Goal: Find specific page/section: Find specific page/section

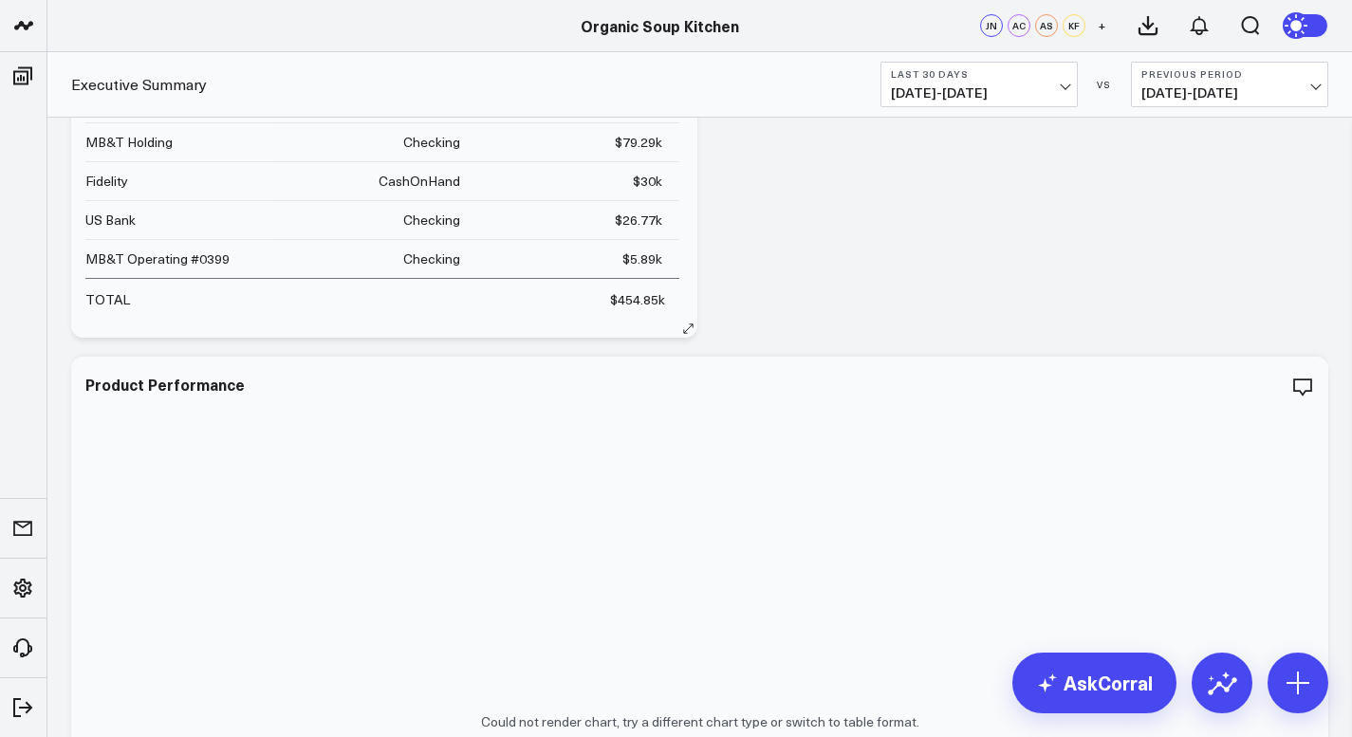
scroll to position [161, 0]
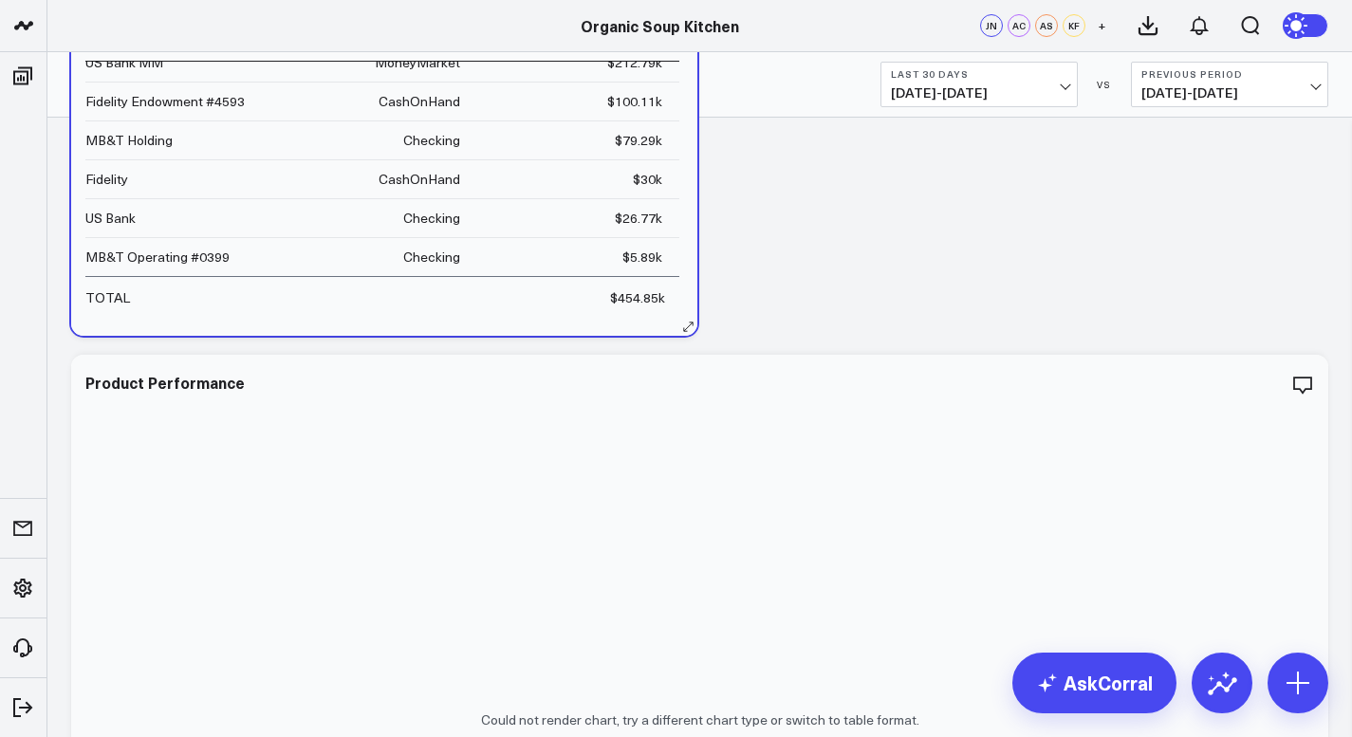
click at [634, 272] on td "$5.89k" at bounding box center [578, 256] width 202 height 39
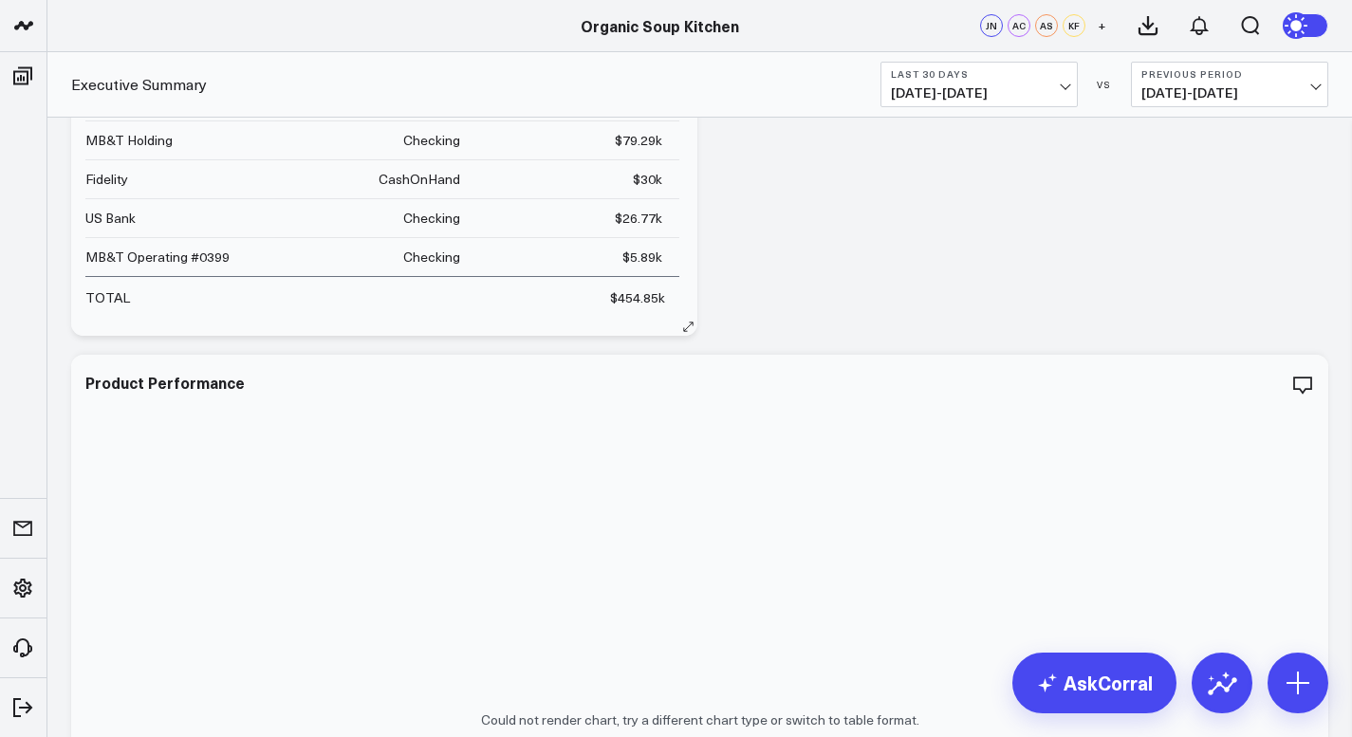
click at [623, 251] on div "$5.89k" at bounding box center [643, 257] width 40 height 19
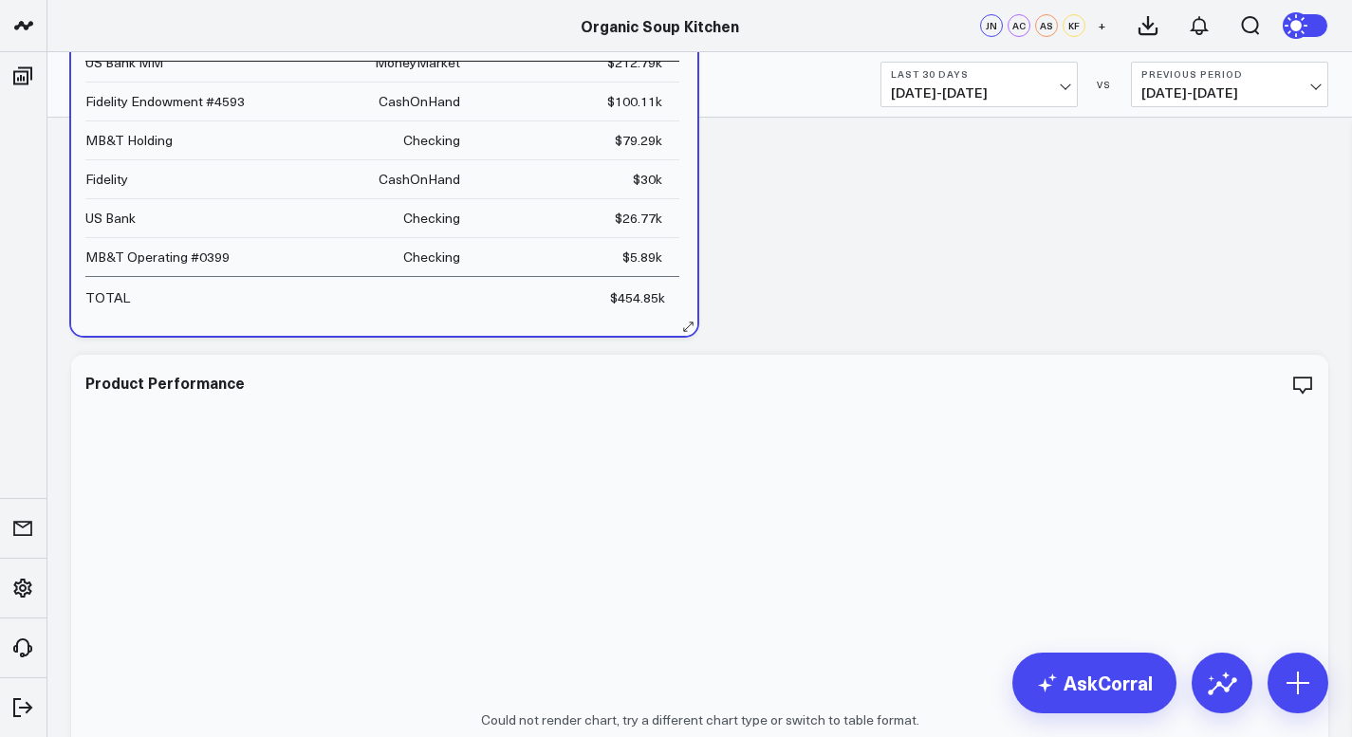
click at [623, 251] on div "$5.89k" at bounding box center [643, 257] width 40 height 19
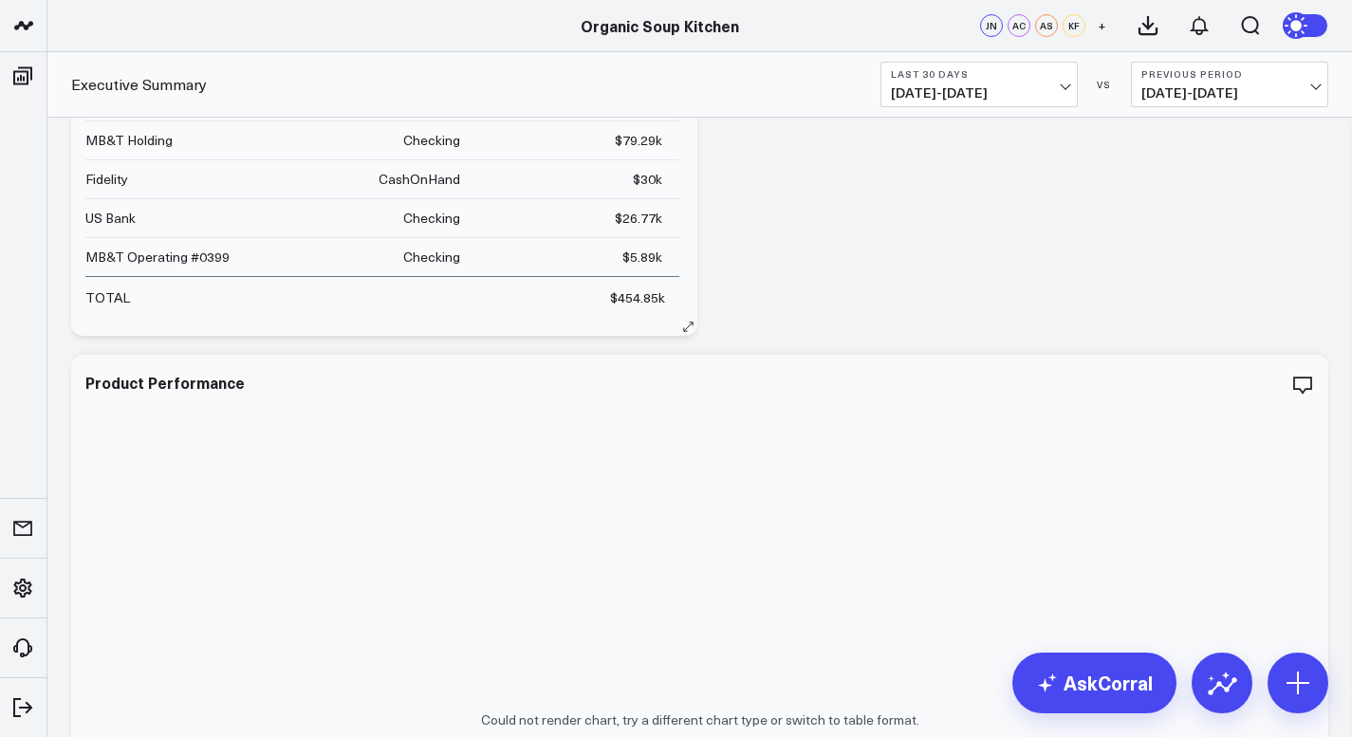
click at [685, 327] on icon at bounding box center [688, 327] width 14 height 14
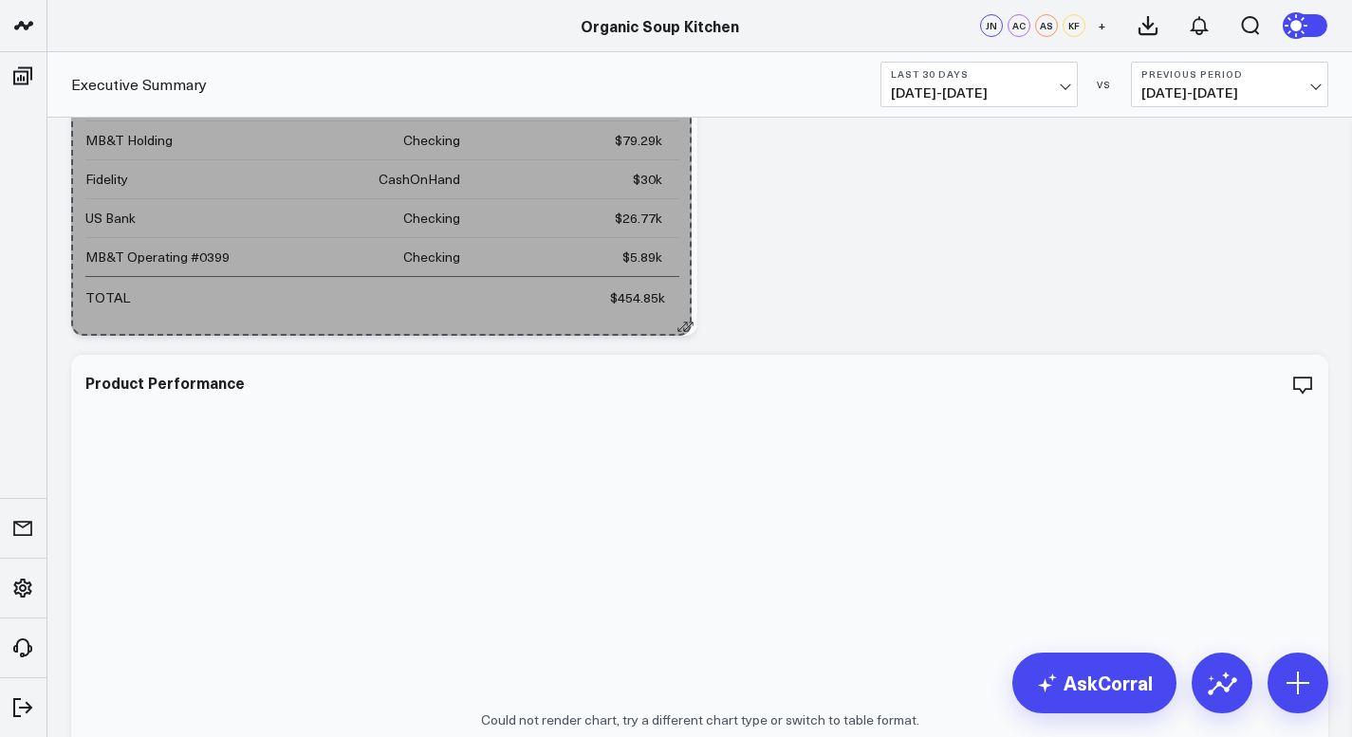
click at [680, 323] on button at bounding box center [688, 326] width 19 height 19
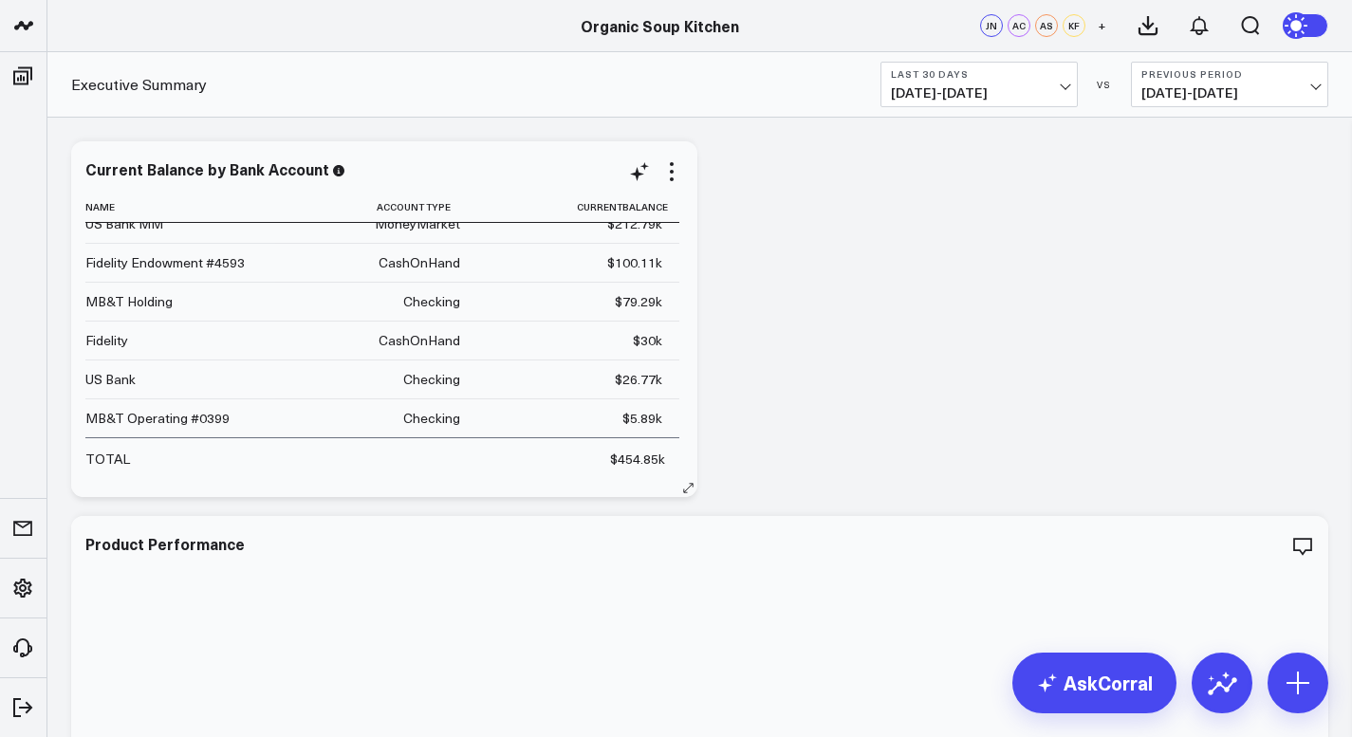
scroll to position [0, 0]
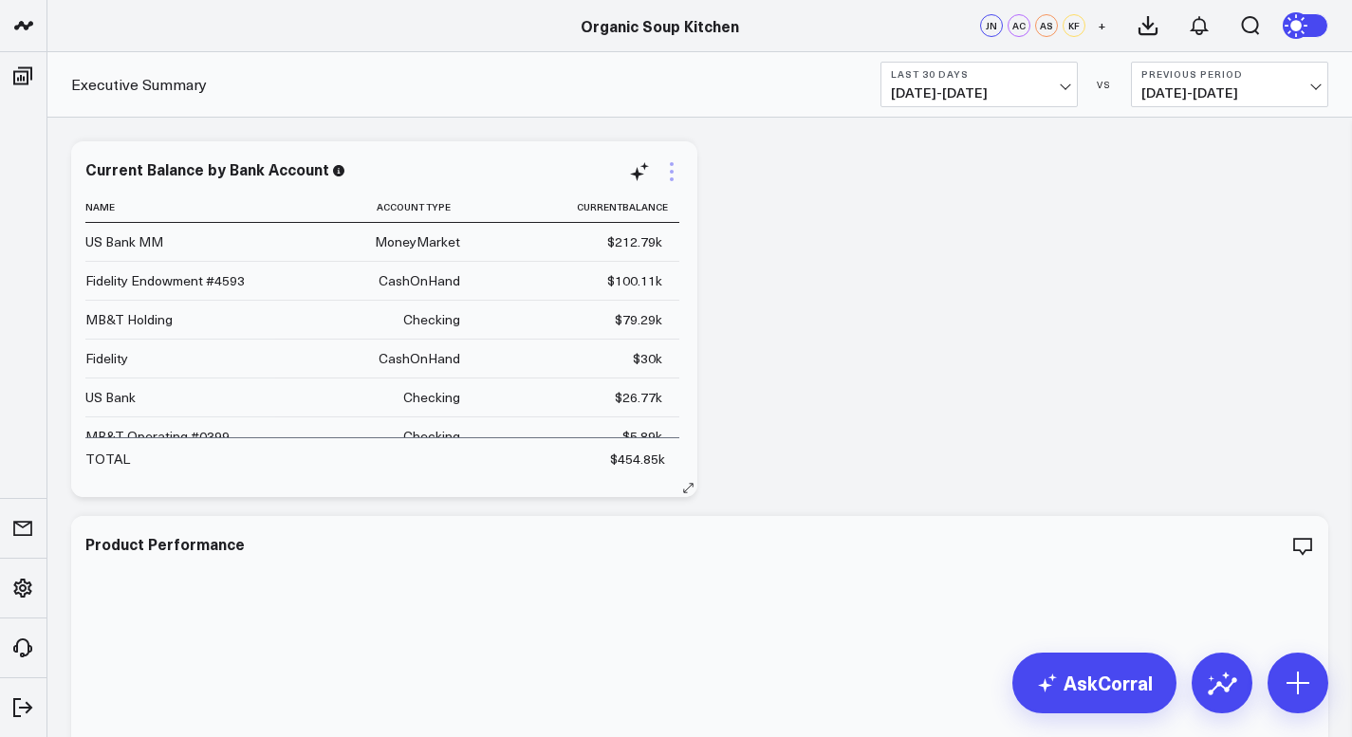
click at [671, 177] on icon at bounding box center [672, 171] width 23 height 23
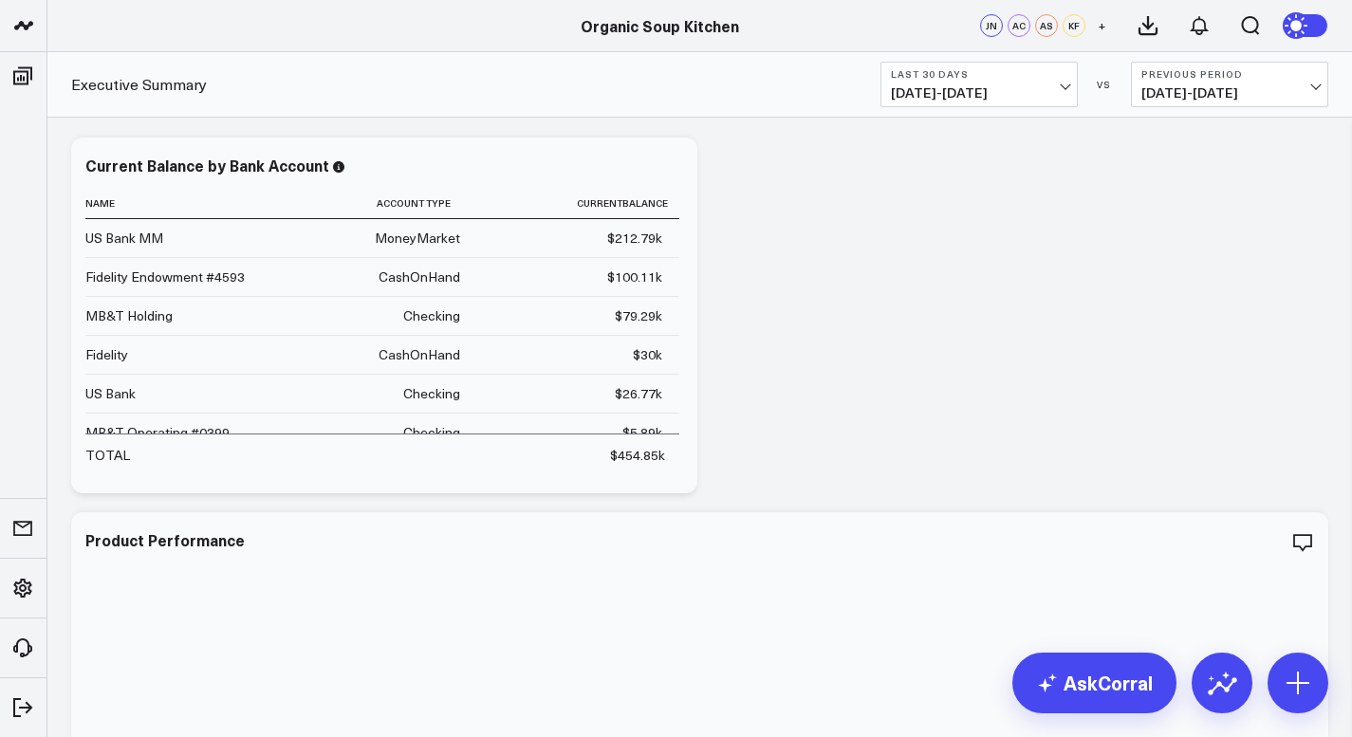
scroll to position [7, 0]
click at [642, 167] on icon at bounding box center [637, 167] width 14 height 14
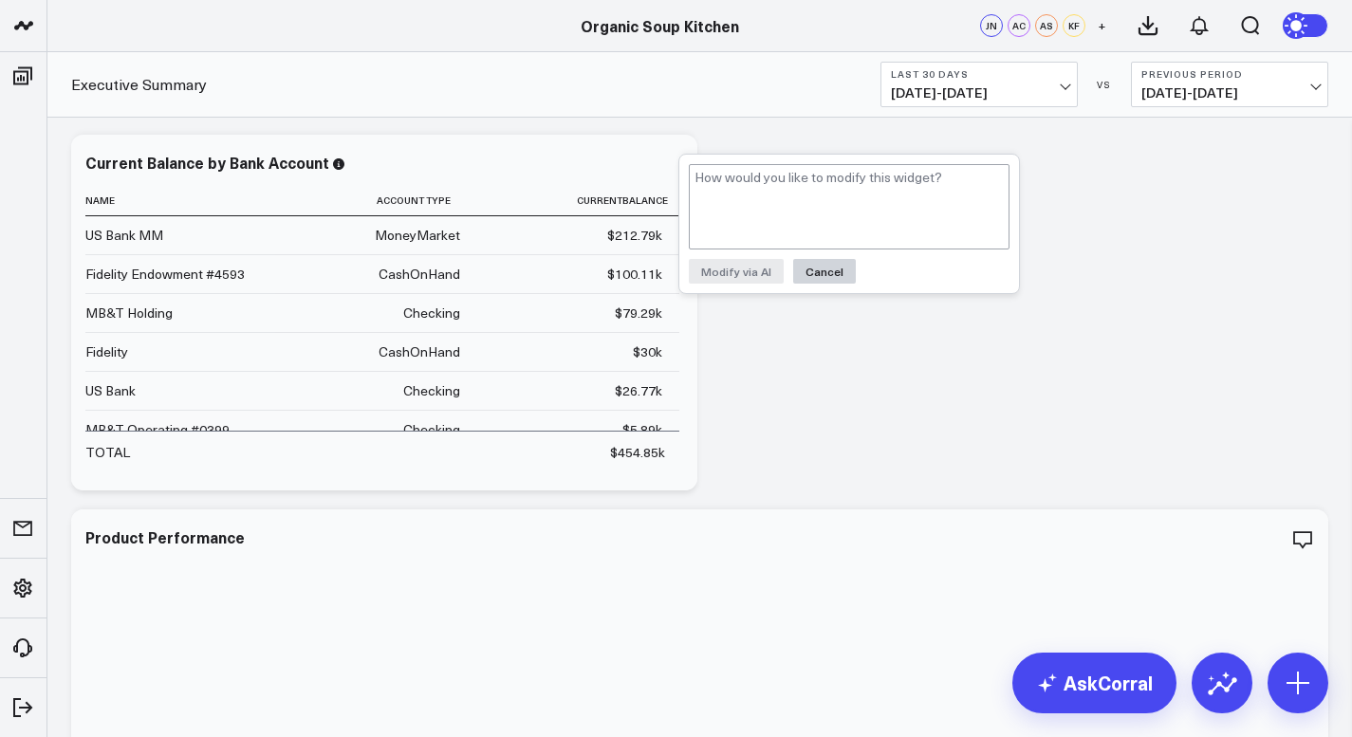
click at [822, 272] on button "Cancel" at bounding box center [824, 271] width 63 height 25
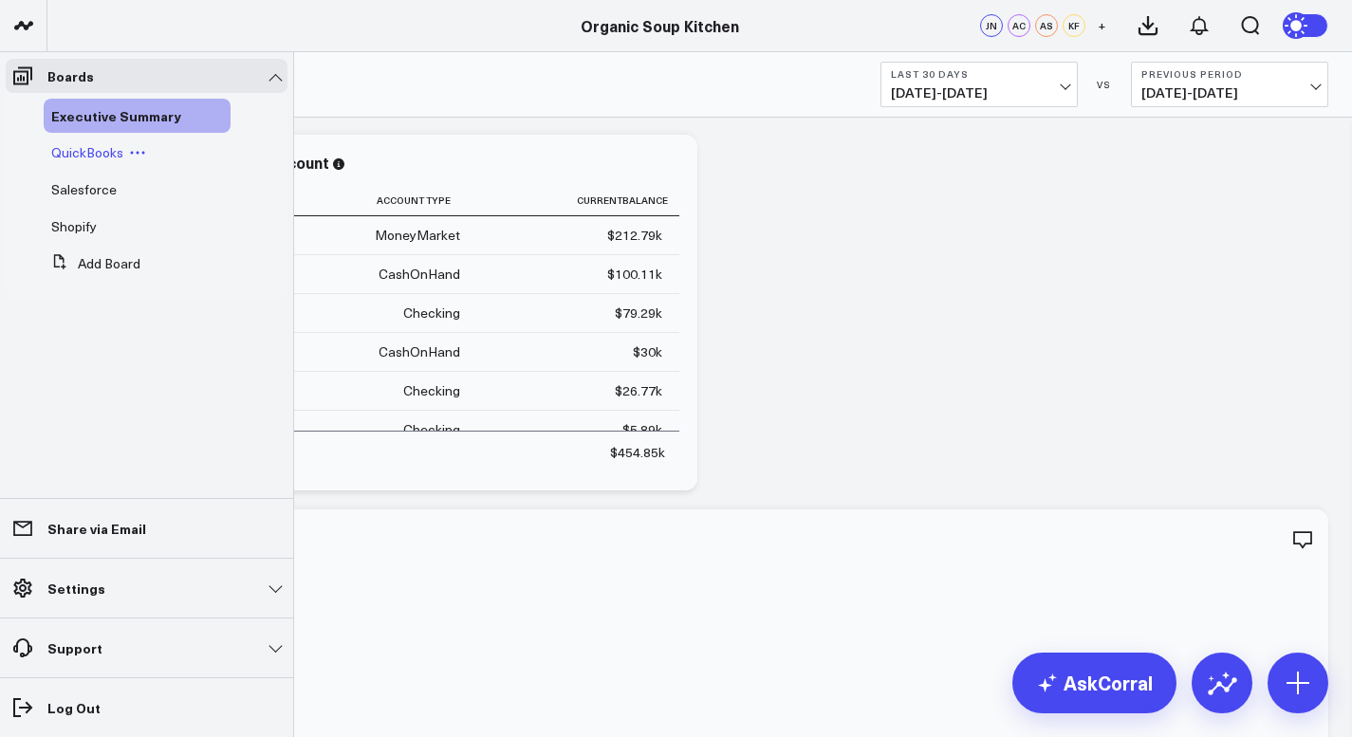
click at [86, 148] on span "QuickBooks" at bounding box center [87, 152] width 72 height 18
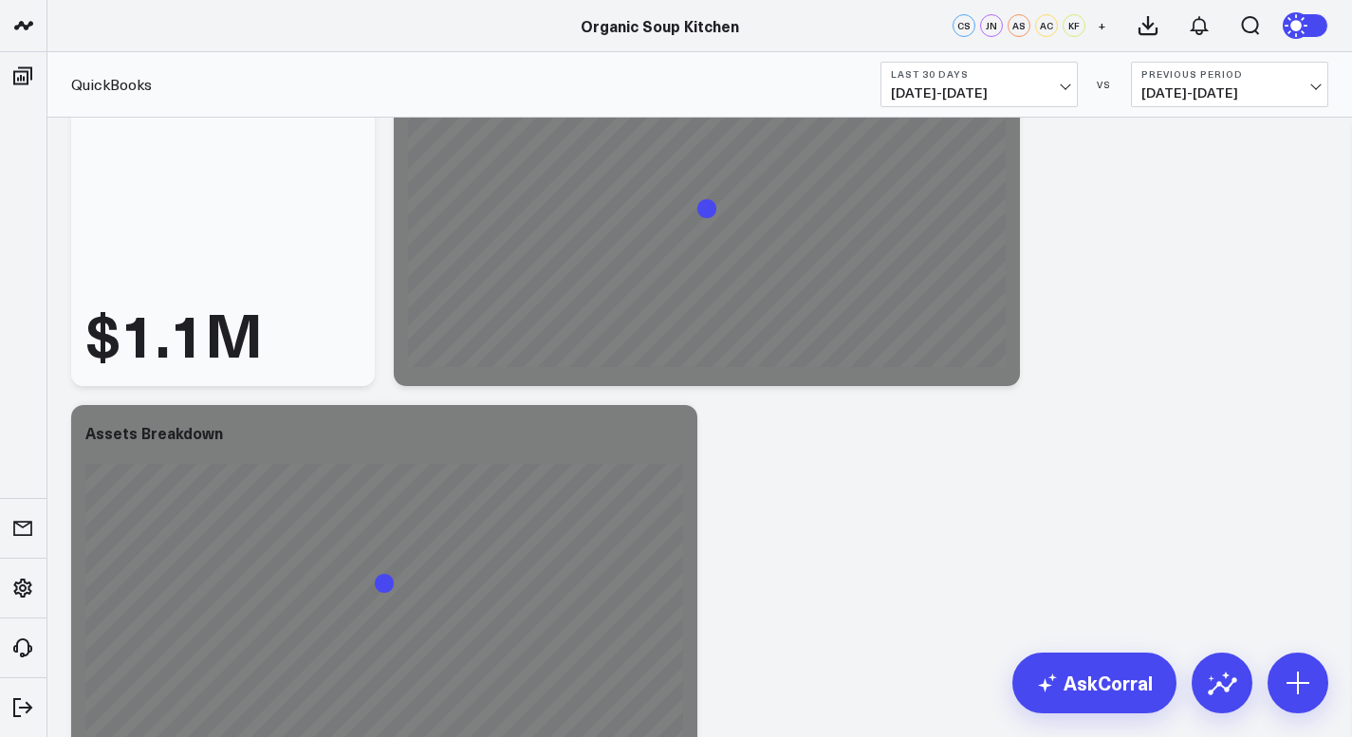
scroll to position [1900, 0]
